Goal: Information Seeking & Learning: Understand process/instructions

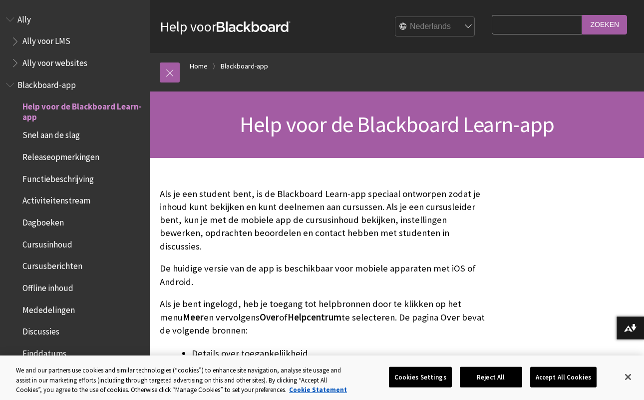
scroll to position [82, 0]
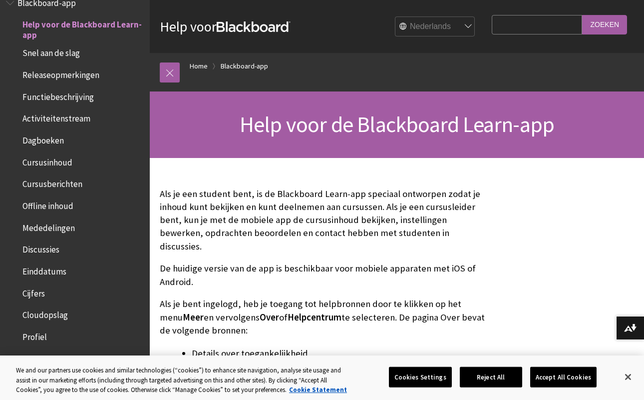
click at [58, 160] on span "Cursusinhoud" at bounding box center [47, 160] width 50 height 13
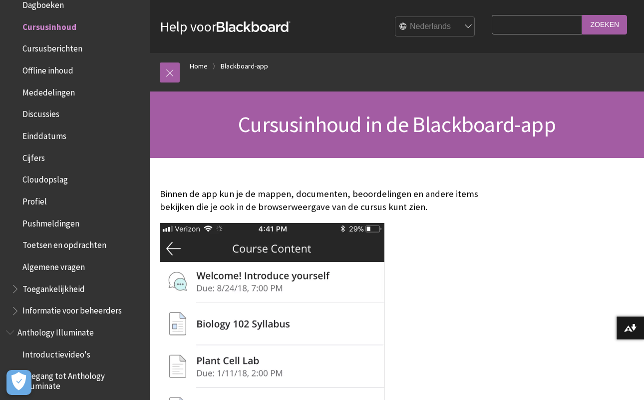
click at [514, 23] on input "Search Query" at bounding box center [537, 24] width 91 height 19
type input "kopieren"
click at [605, 24] on input "Zoeken" at bounding box center [604, 24] width 45 height 19
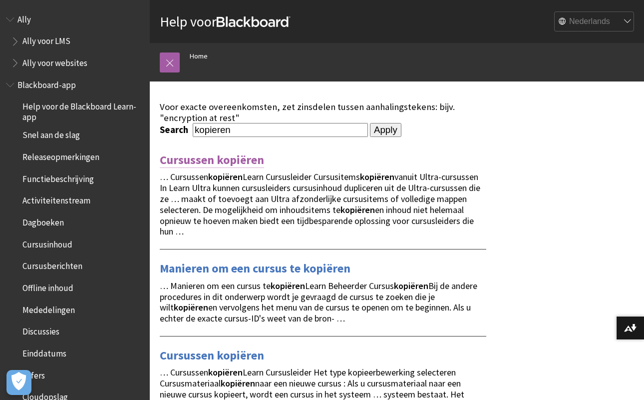
click at [243, 161] on link "Cursussen kopiëren" at bounding box center [212, 160] width 104 height 16
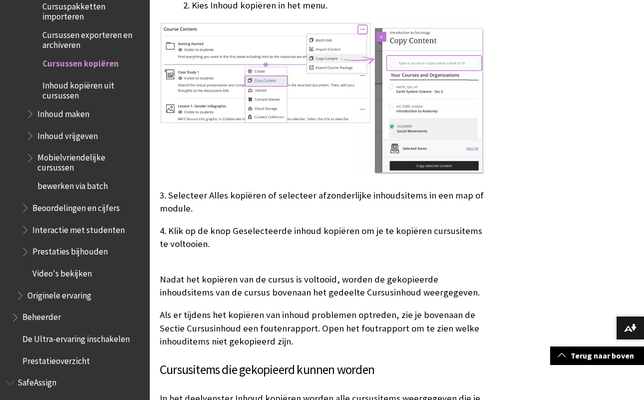
scroll to position [494, 0]
